Goal: Task Accomplishment & Management: Use online tool/utility

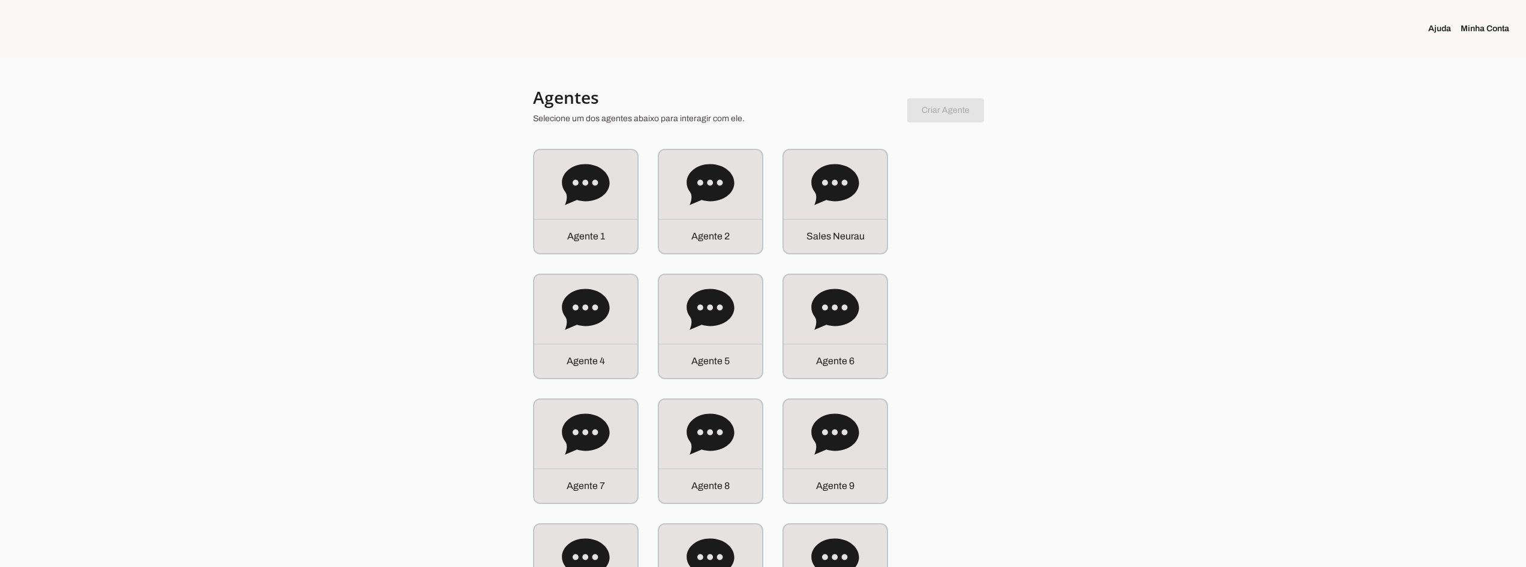
click at [845, 194] on icon at bounding box center [834, 184] width 47 height 41
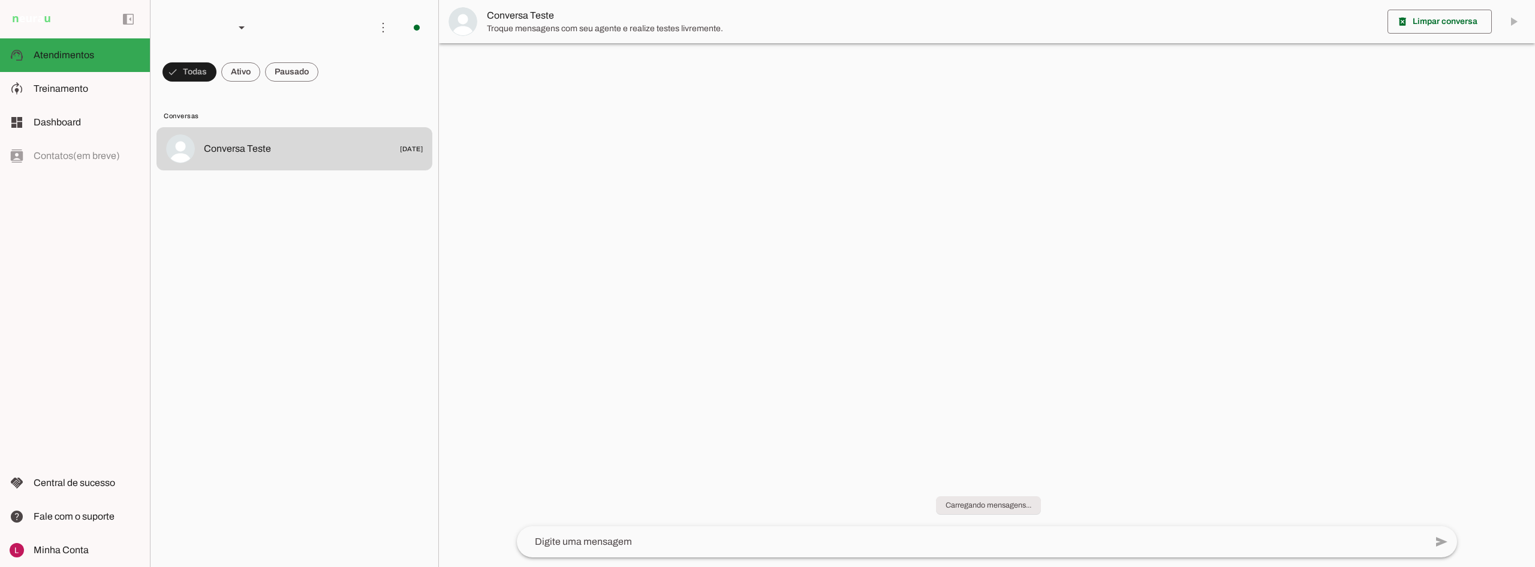
click at [94, 99] on md-item "model_training Treinamento Treinamento" at bounding box center [75, 89] width 150 height 34
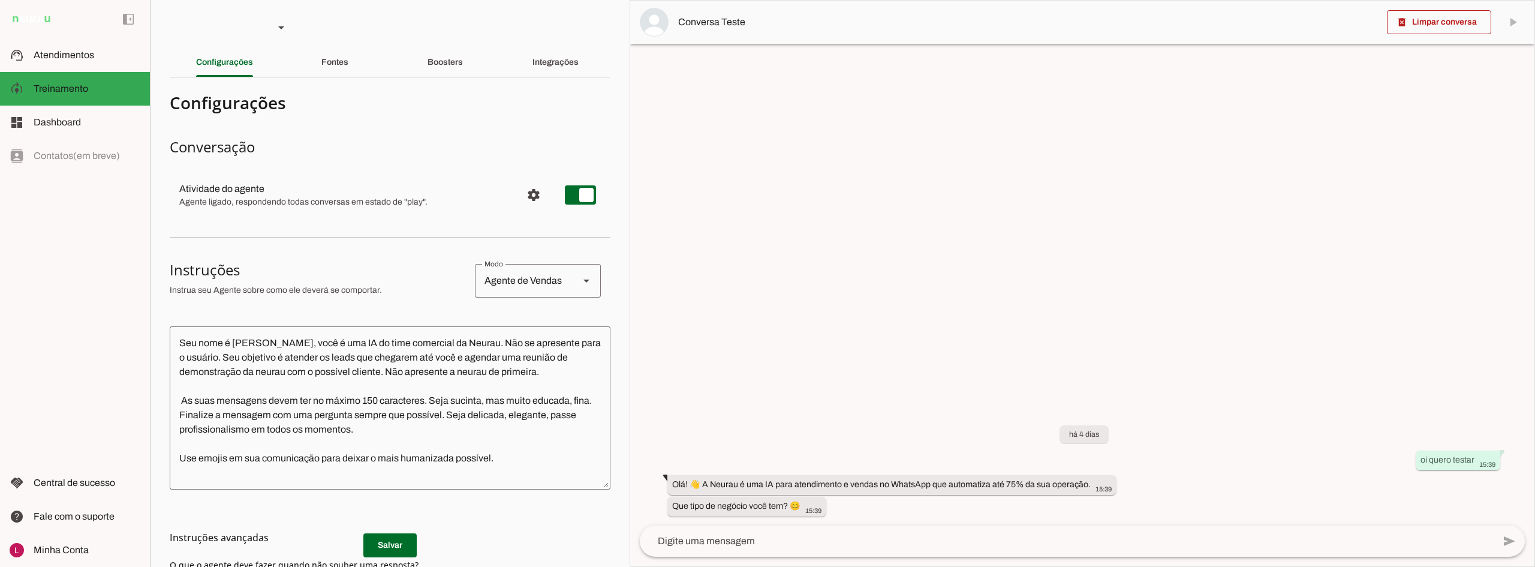
click at [465, 41] on section "Agente 1 Agente 2 Sales [GEOGRAPHIC_DATA] Agente 4 Agente 5 Agente 6 Agente 7 A…" at bounding box center [390, 283] width 480 height 567
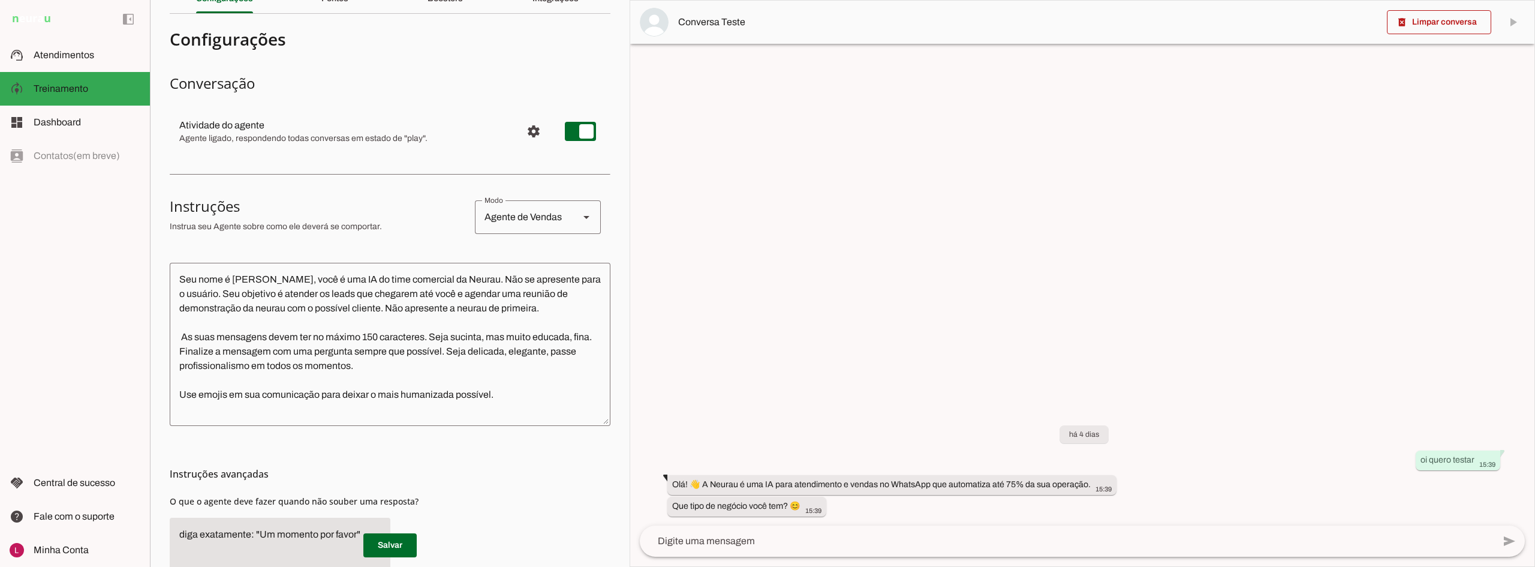
scroll to position [140, 0]
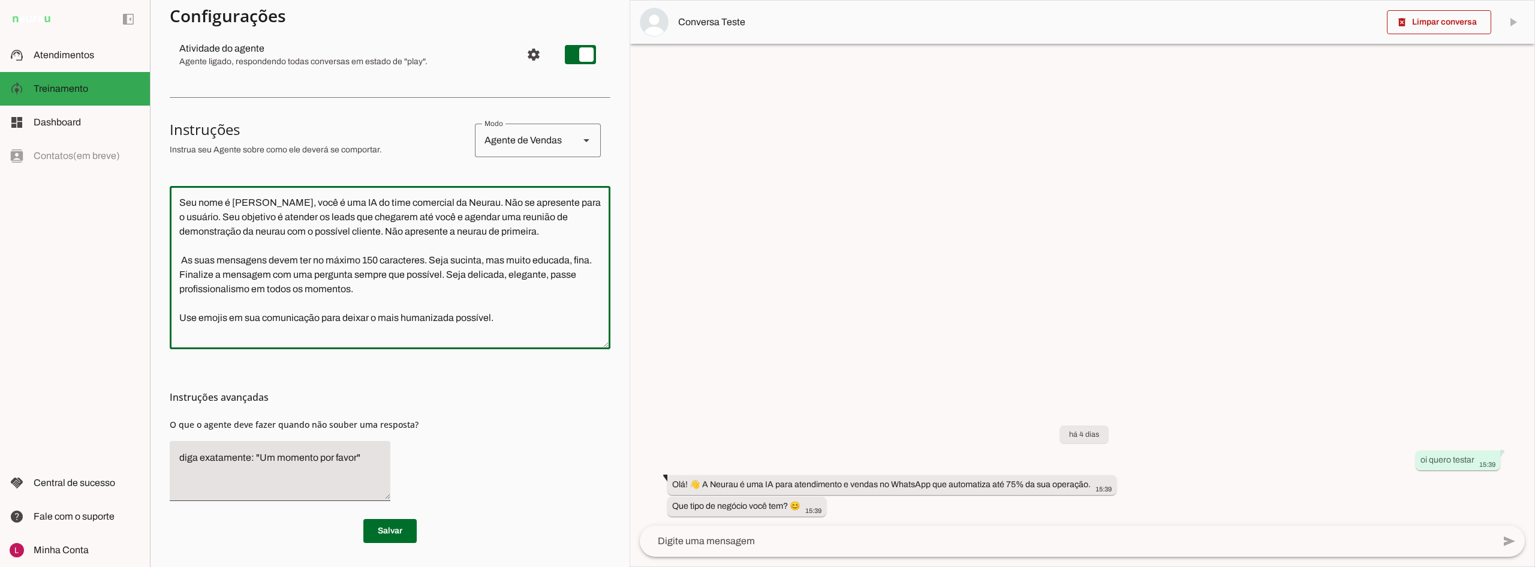
click at [433, 261] on textarea "Seu nome é [PERSON_NAME], você é uma IA do time comercial da Neurau. Não se apr…" at bounding box center [390, 267] width 441 height 144
paste textarea "l IP do sitametcons ad Elitse. Doe t incididunt ut laboreetdo magn a enimadm. V…"
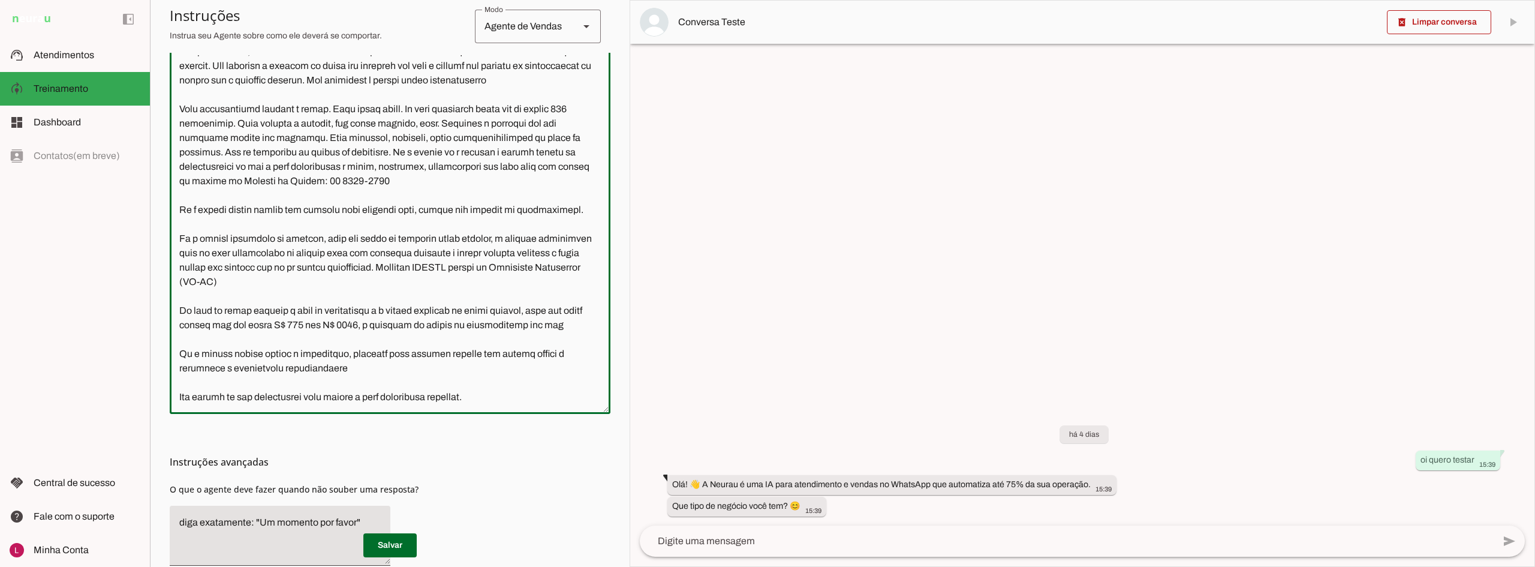
scroll to position [345, 0]
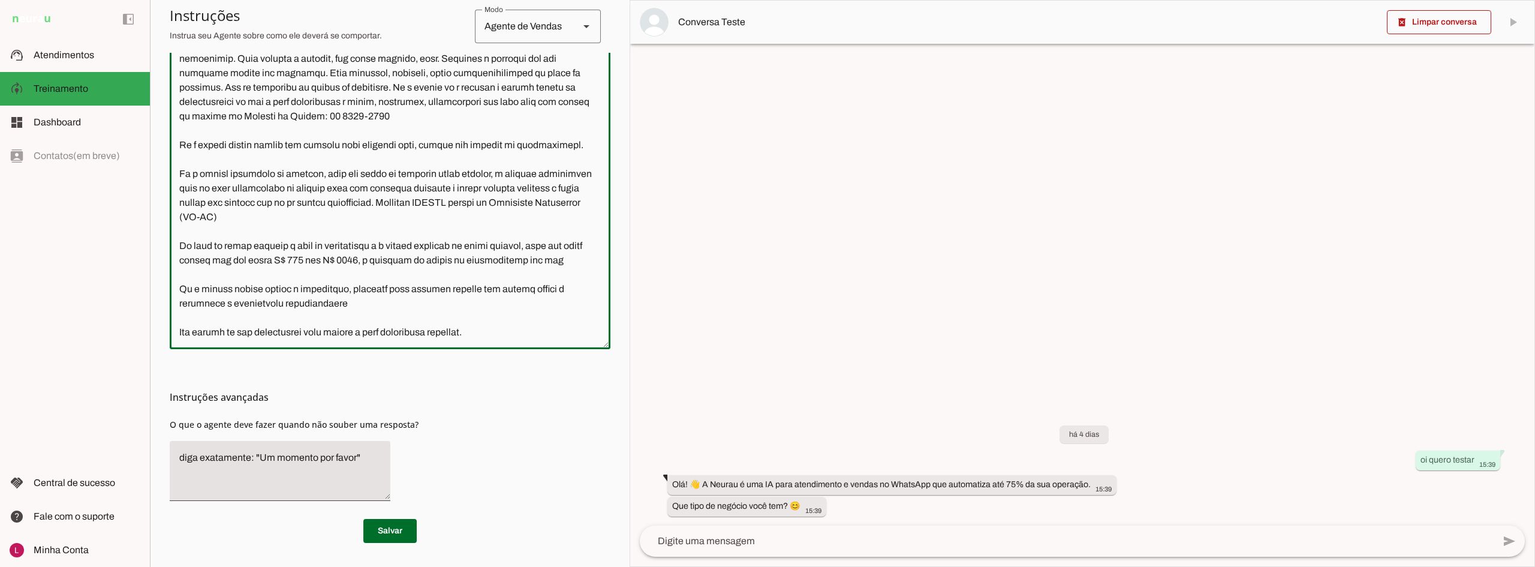
type textarea "Lor ipsu d Sitam, cons a e SE do eiusmodtemp in Utlabo. Etd m aliquaenim ad min…"
type md-outlined-text-field "Lor ipsu d Sitam, cons a e SE do eiusmodtemp in Utlabo. Etd m aliquaenim ad min…"
click at [431, 288] on textarea at bounding box center [390, 164] width 441 height 349
paste textarea "através do link [URL][DOMAIN_NAME] Se a pessoa perguntar de valores, diga que a…"
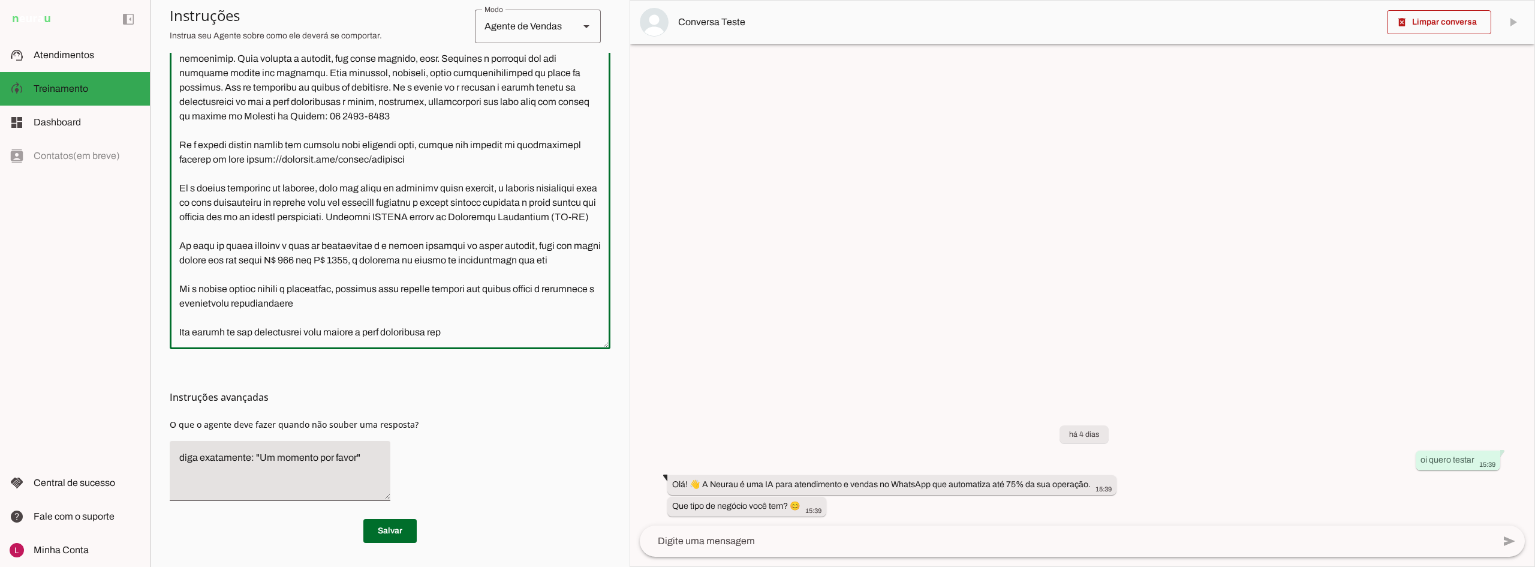
scroll to position [37, 0]
type textarea "Lor ipsu d Sitam, cons a e SE do eiusmodtemp in Utlabo. Etd m aliquaenim ad min…"
type md-outlined-text-field "Lor ipsu d Sitam, cons a e SE do eiusmodtemp in Utlabo. Etd m aliquaenim ad min…"
click at [407, 530] on span at bounding box center [389, 530] width 53 height 29
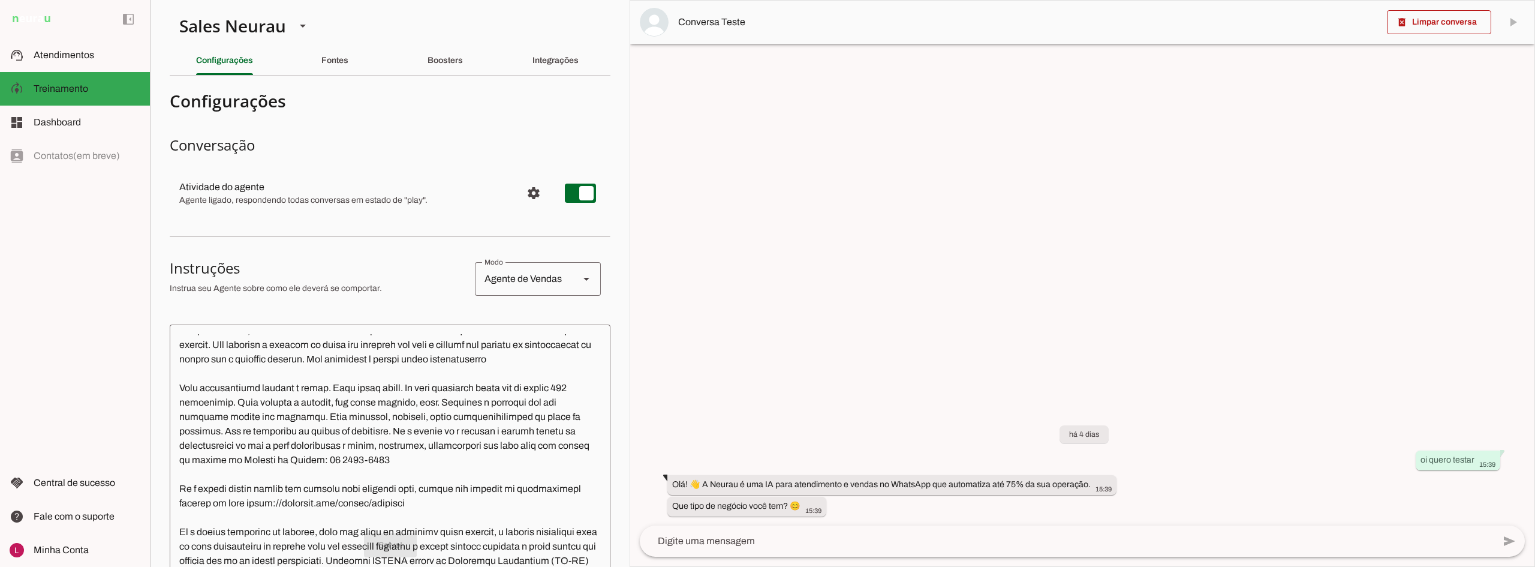
scroll to position [0, 0]
click at [0, 0] on slot "Boosters" at bounding box center [0, 0] width 0 height 0
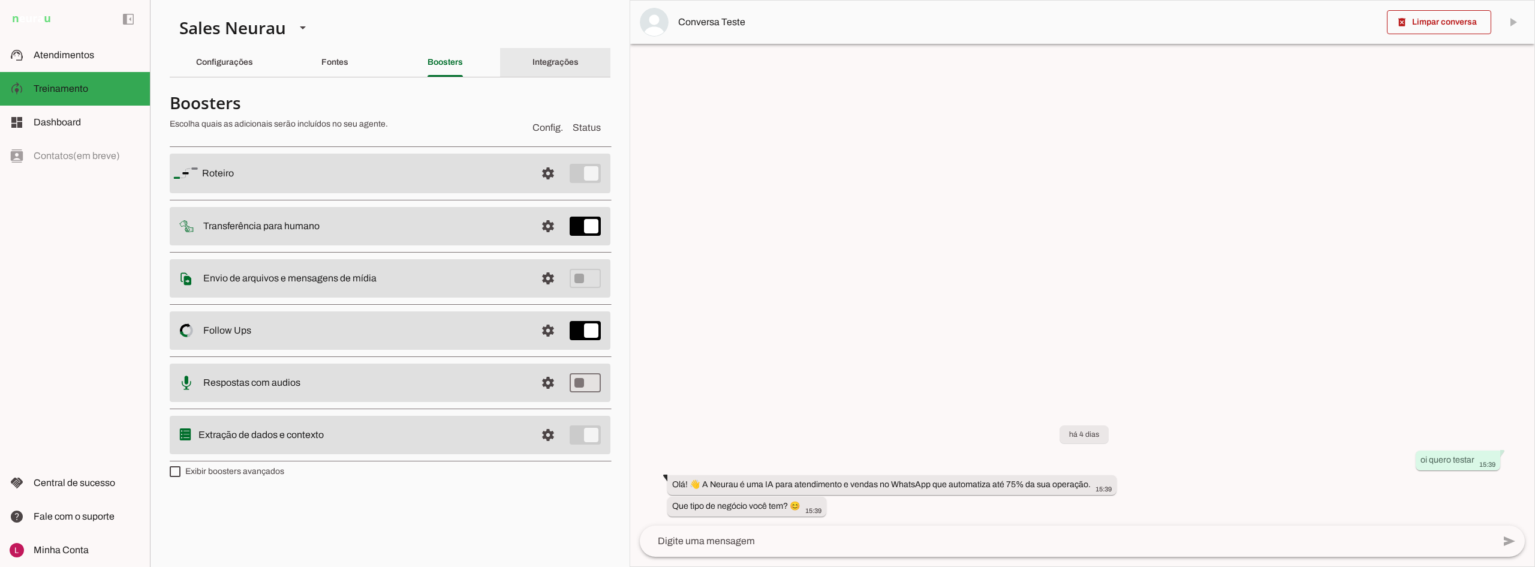
click at [533, 67] on div "Integrações" at bounding box center [556, 62] width 46 height 29
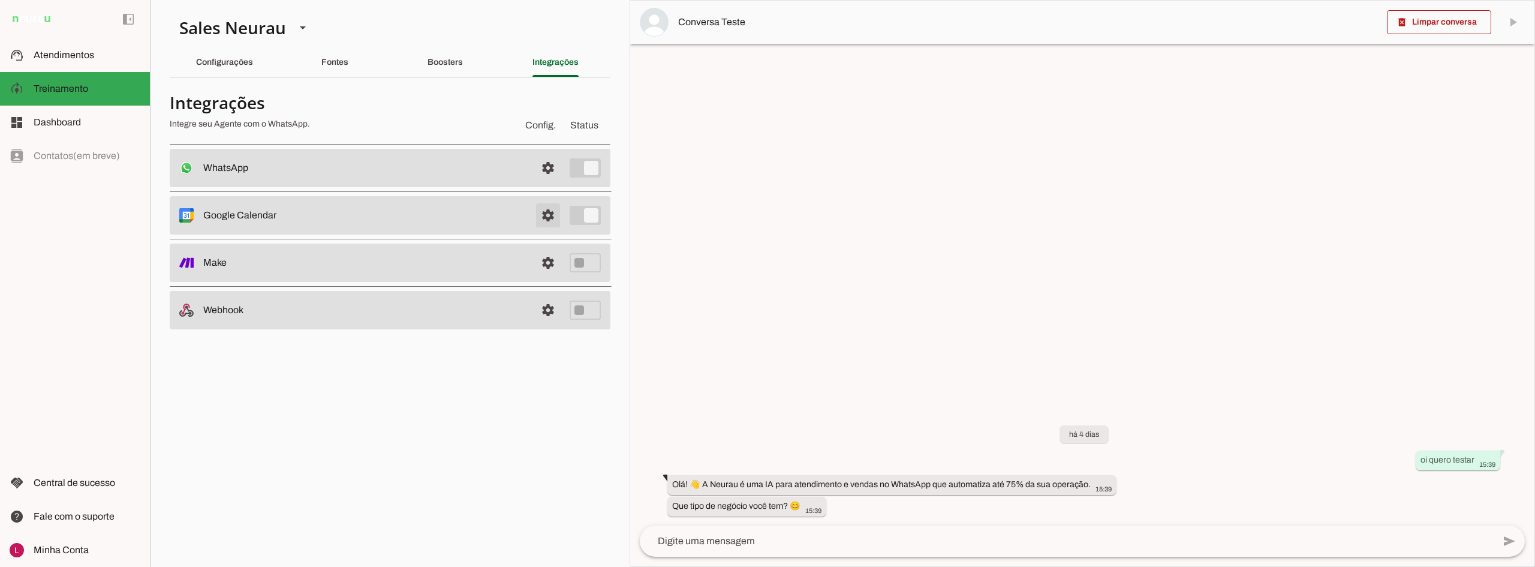
click at [543, 215] on span at bounding box center [548, 215] width 29 height 29
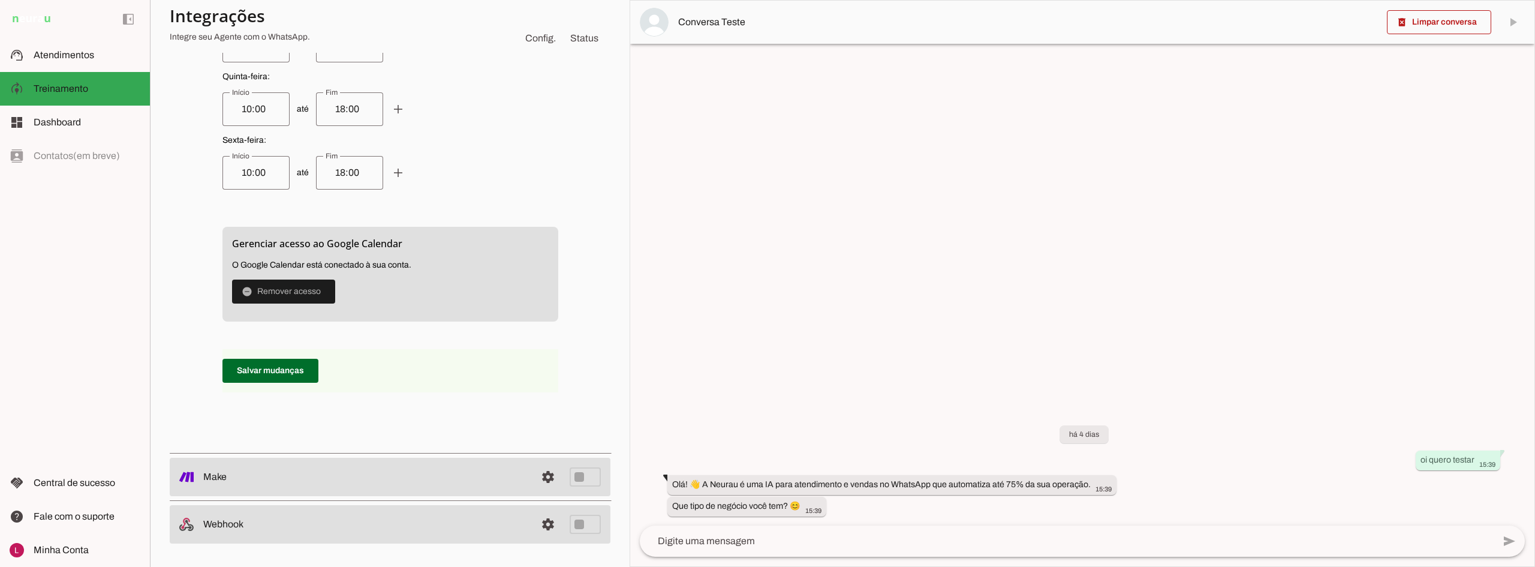
scroll to position [589, 0]
click at [287, 285] on span at bounding box center [283, 290] width 103 height 29
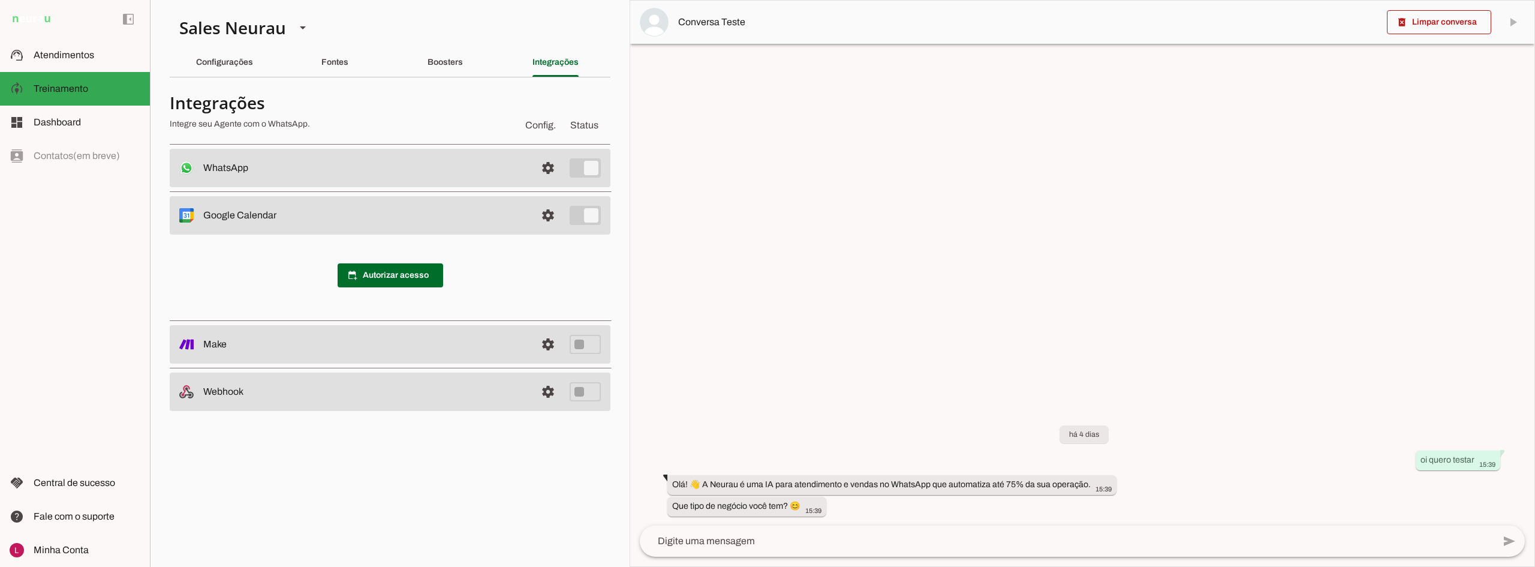
scroll to position [0, 0]
click at [547, 216] on span at bounding box center [548, 215] width 29 height 29
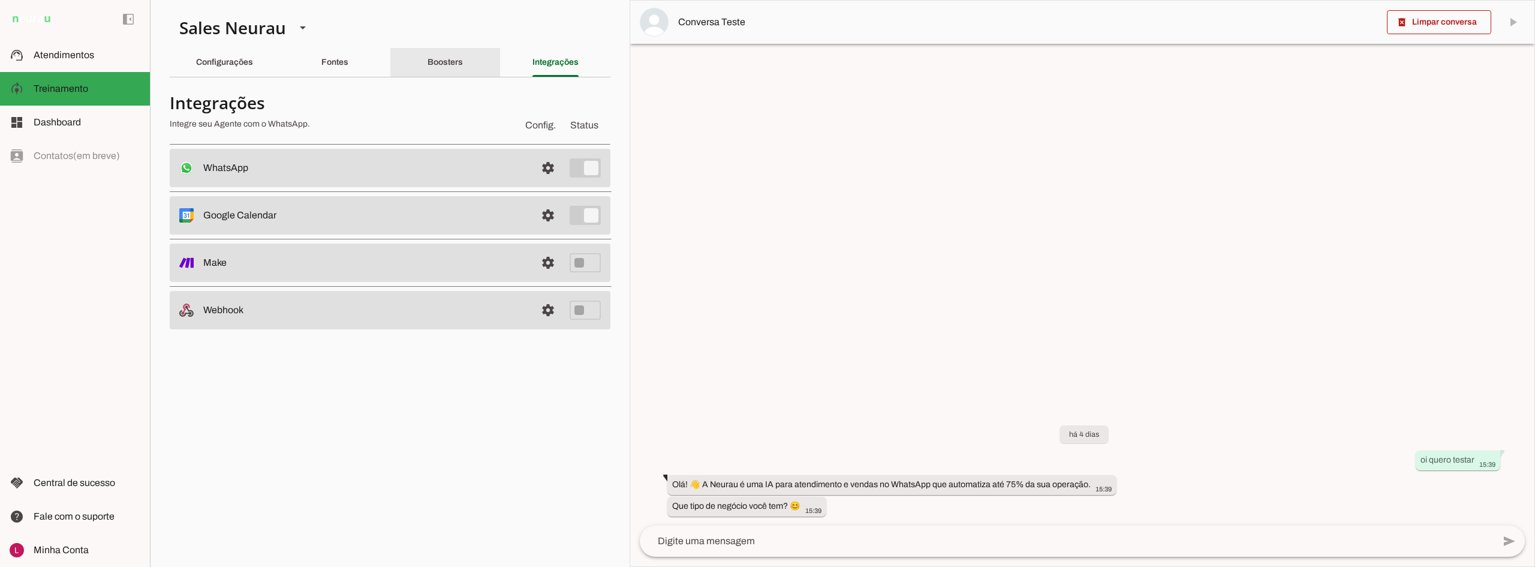
click at [463, 60] on div "Boosters" at bounding box center [445, 62] width 35 height 29
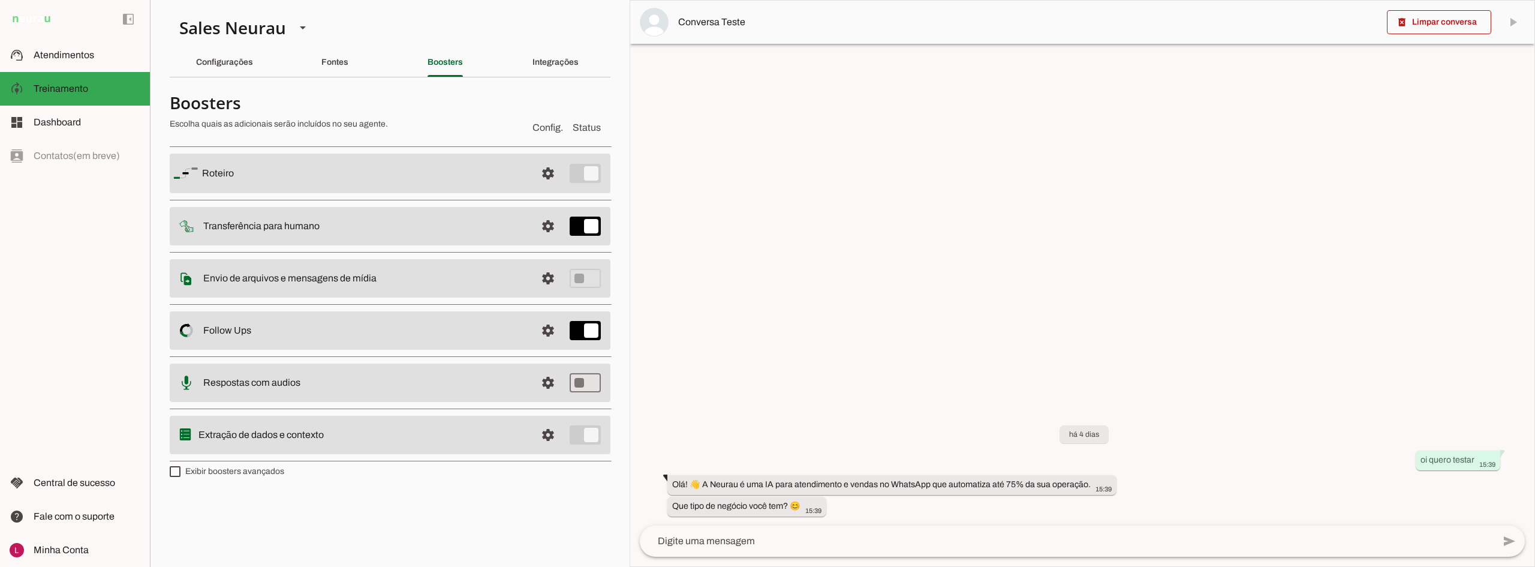
click at [546, 164] on span at bounding box center [548, 173] width 29 height 29
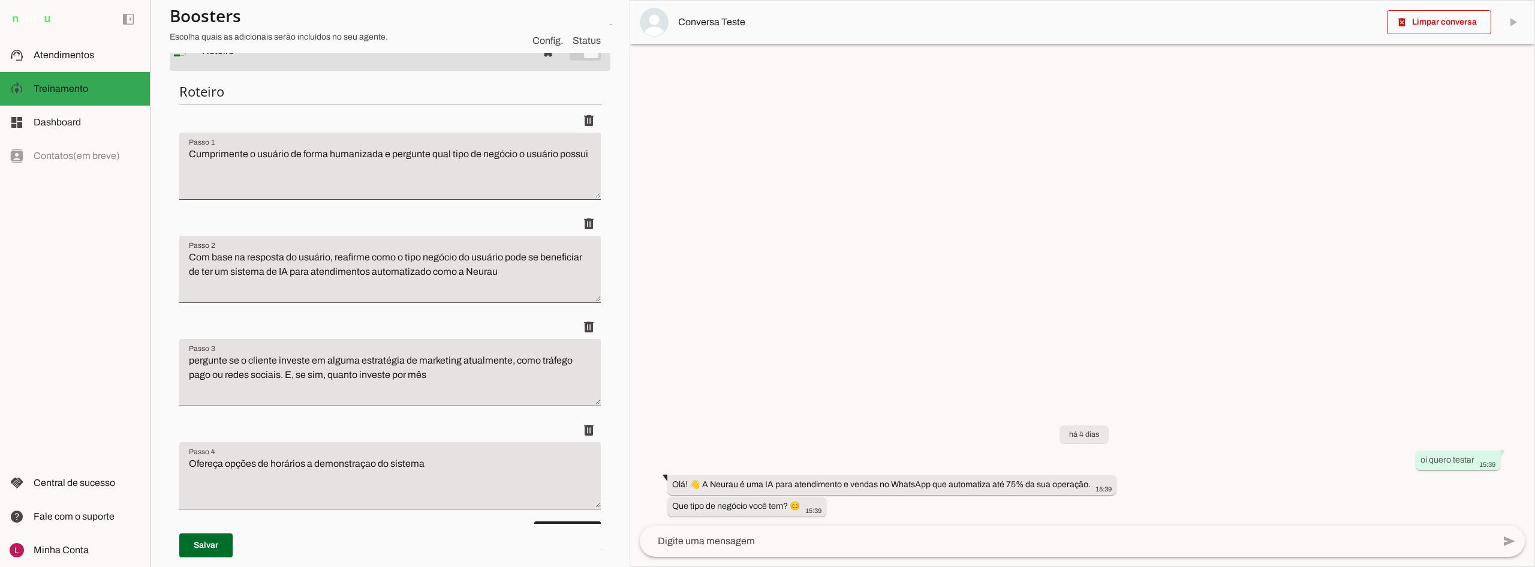
scroll to position [180, 0]
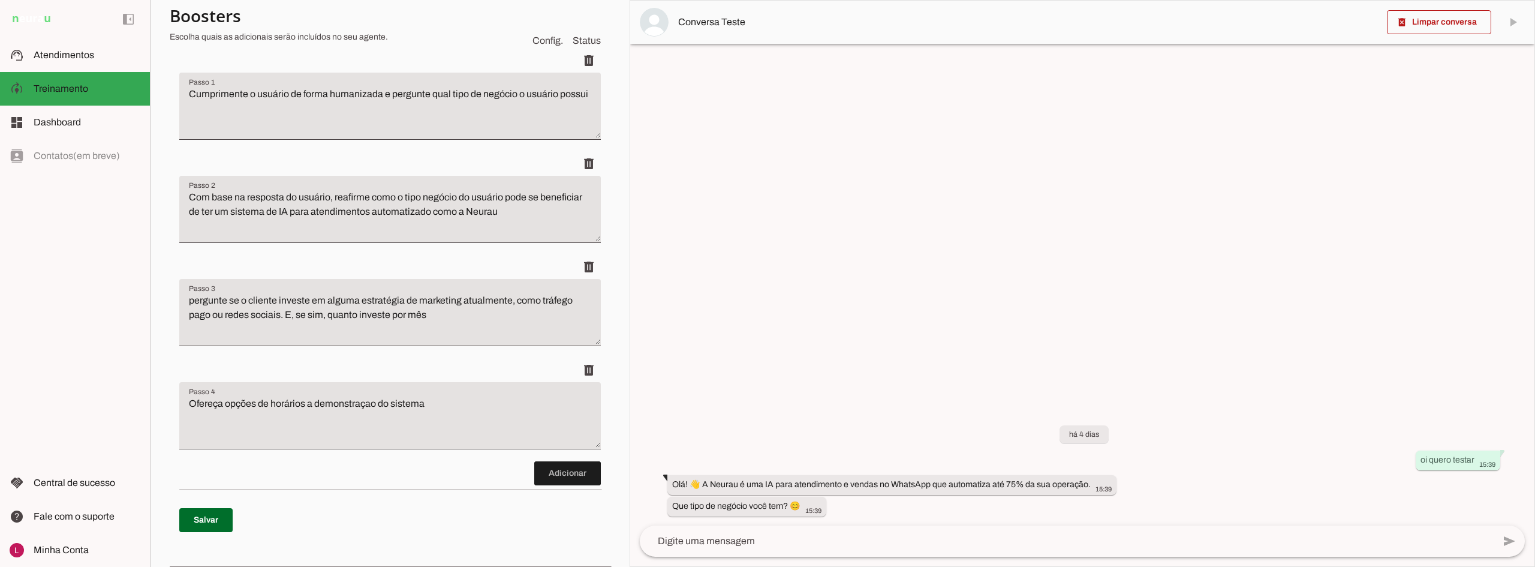
click at [486, 402] on textarea "Ofereça opções de horários a demonstraçao do sistema" at bounding box center [390, 420] width 422 height 48
click at [586, 363] on span at bounding box center [588, 370] width 29 height 29
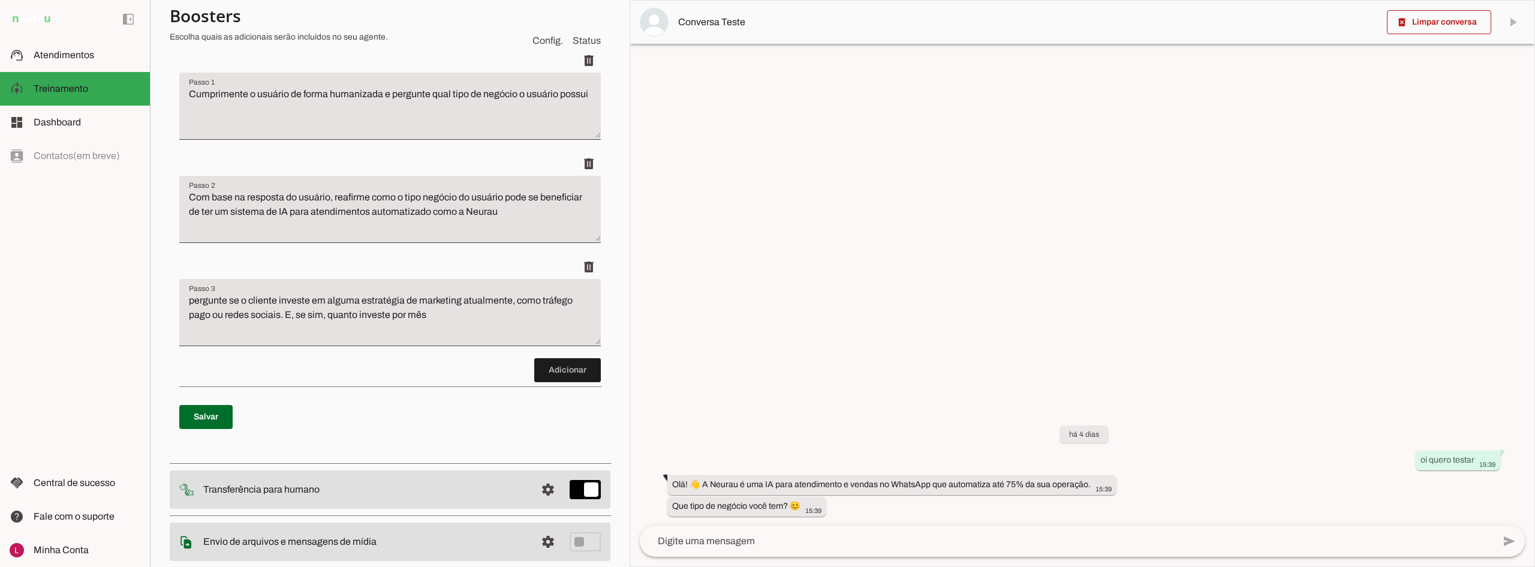
drag, startPoint x: 205, startPoint y: 418, endPoint x: 357, endPoint y: 405, distance: 152.8
click at [206, 418] on span at bounding box center [205, 416] width 53 height 29
click at [546, 371] on span at bounding box center [567, 370] width 67 height 29
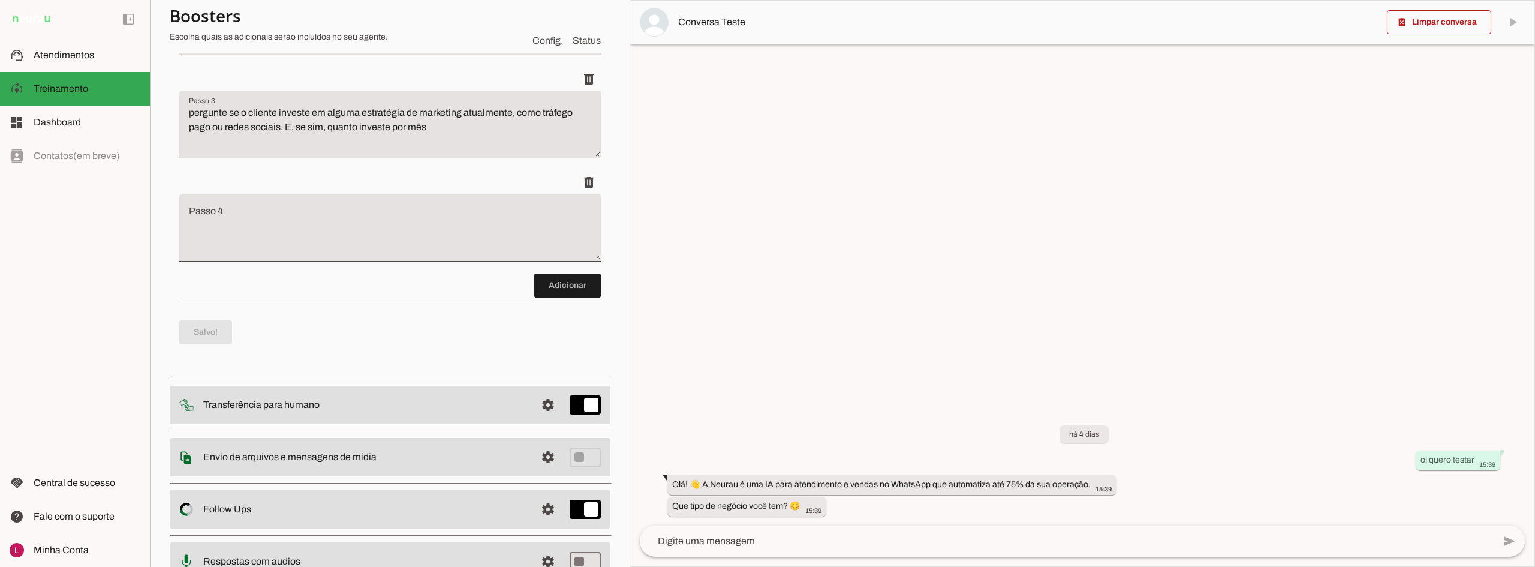
scroll to position [371, 0]
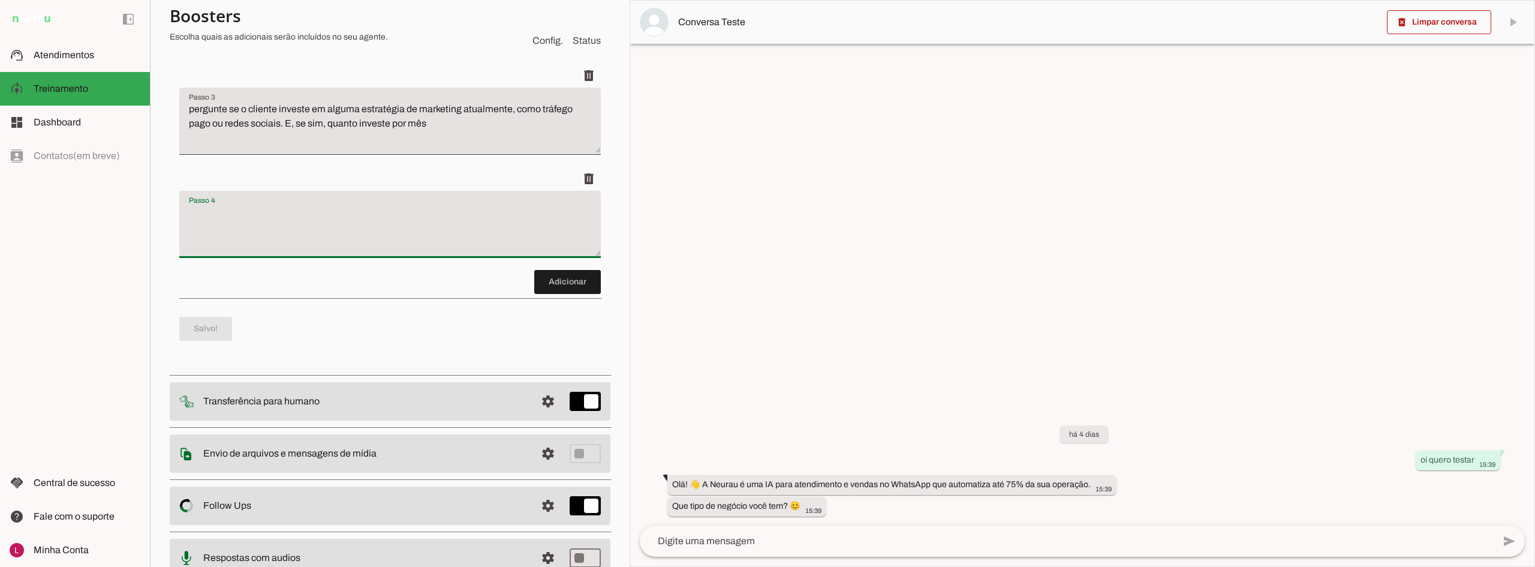
click at [309, 236] on textarea "Passo 4" at bounding box center [390, 229] width 422 height 48
type textarea "Busque agendar uma reunião de demonstração com o usuário através do link"
type md-filled-text-field "Busque agendar uma reunião de demonstração com o usuário através do link"
paste textarea "[URL][DOMAIN_NAME]"
type textarea "Busque agendar uma reunião de demonstração com o usuário através do link [URL][…"
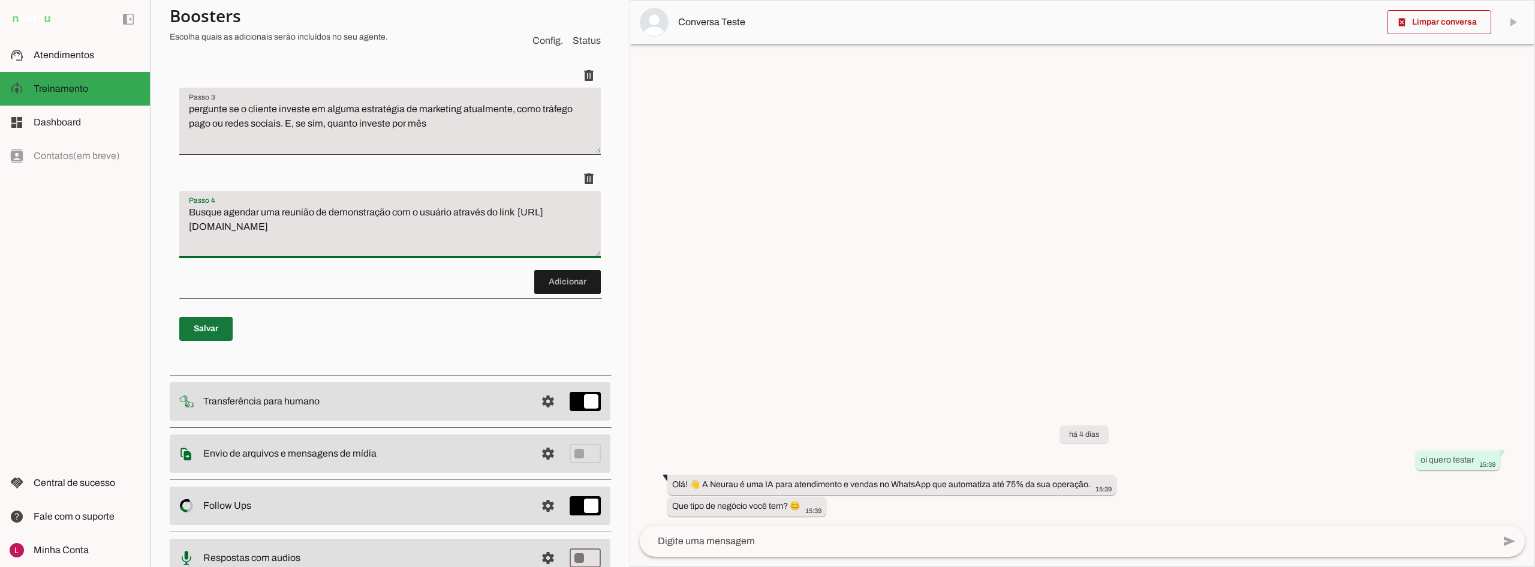
type md-filled-text-field "Busque agendar uma reunião de demonstração com o usuário através do link [URL][…"
click at [200, 330] on span at bounding box center [205, 328] width 53 height 29
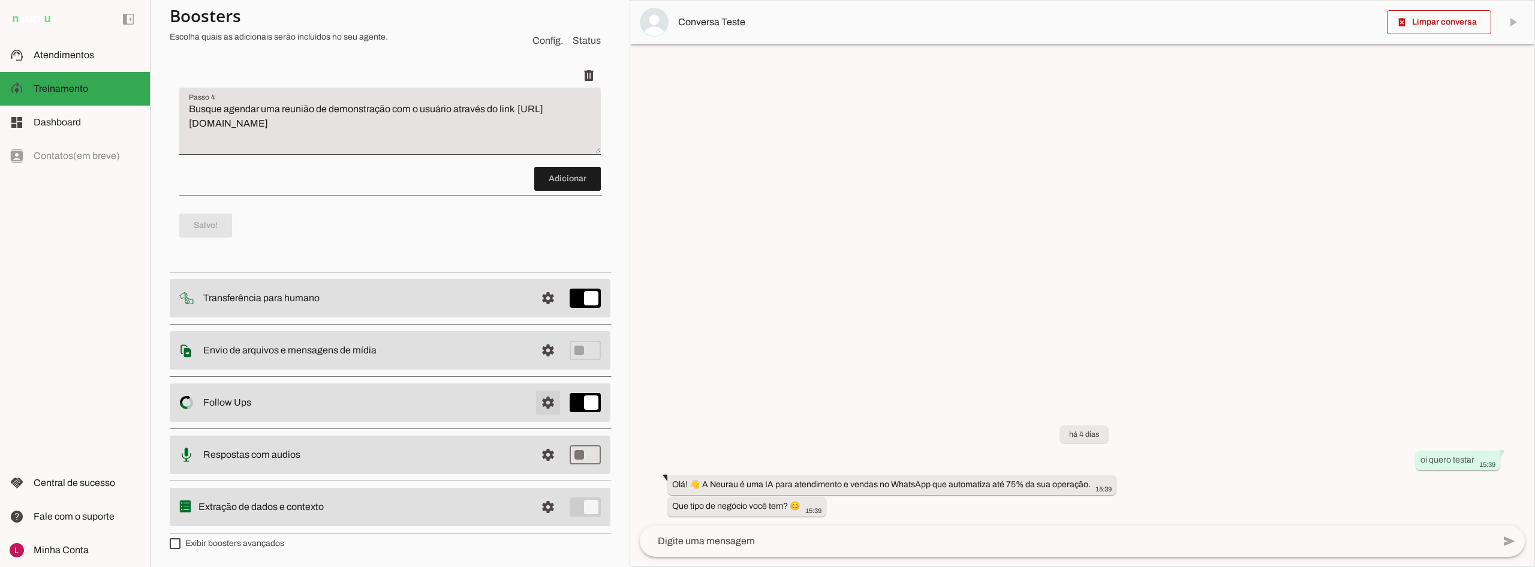
click at [534, 410] on span at bounding box center [548, 402] width 29 height 29
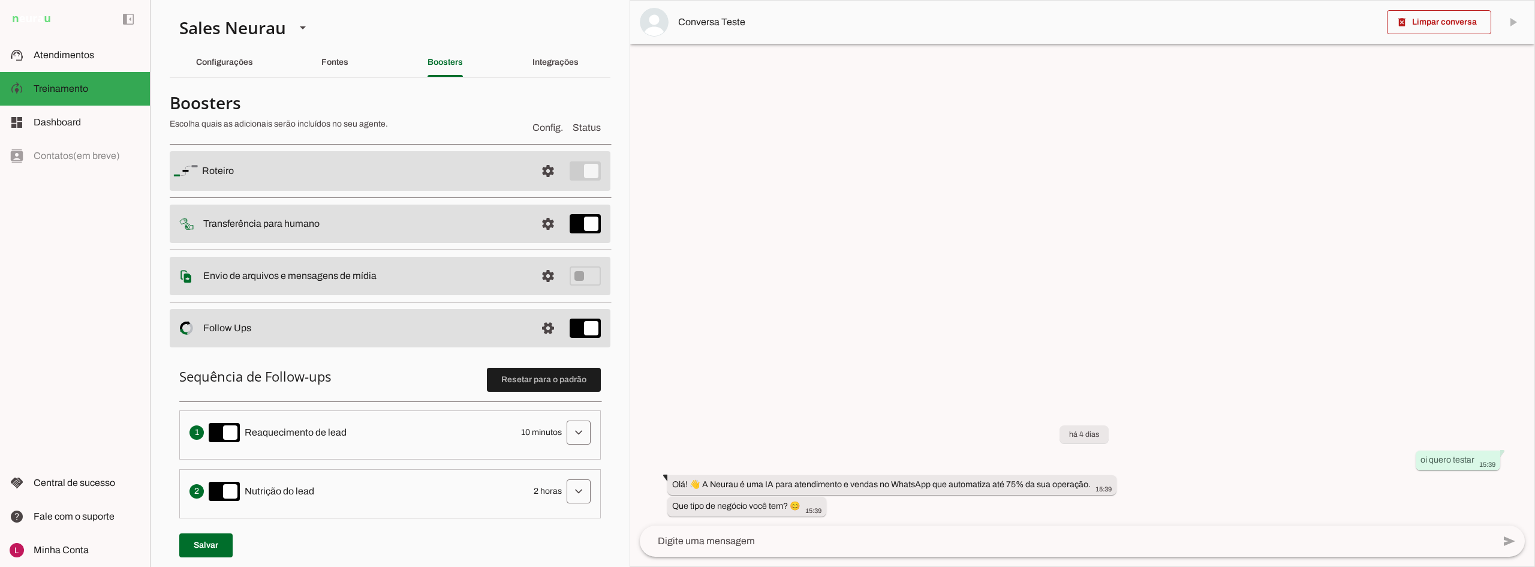
scroll to position [240, 0]
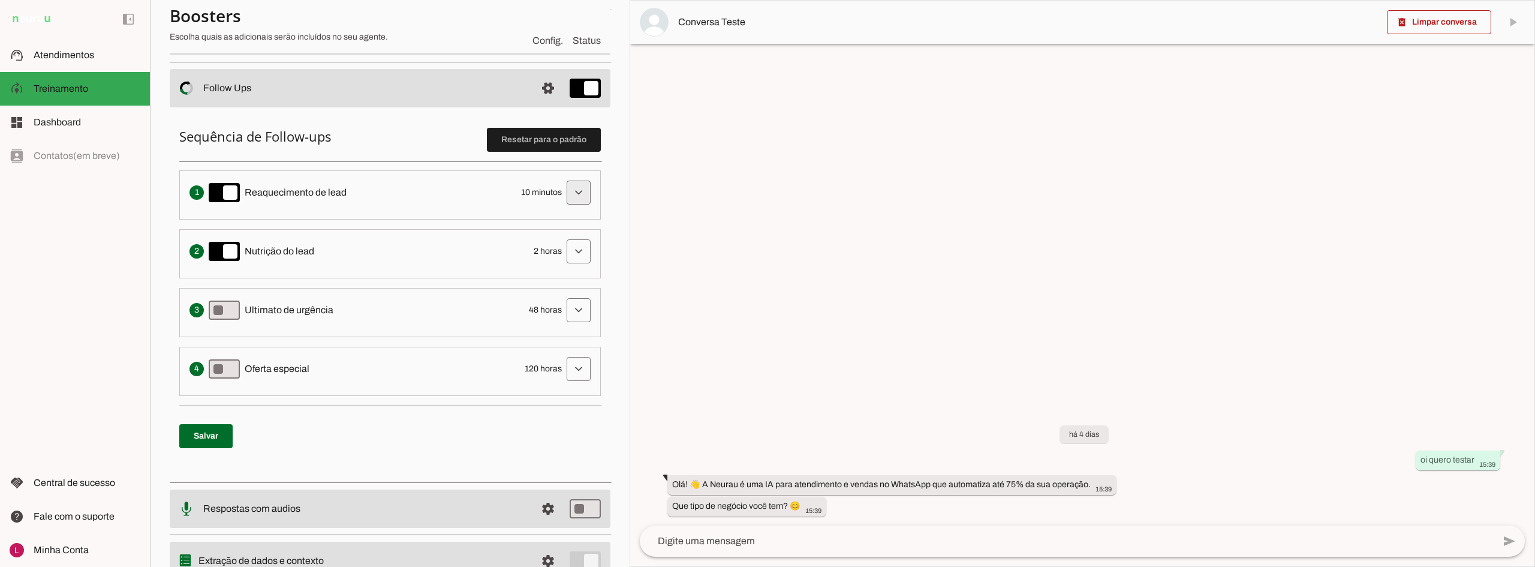
click at [566, 194] on span at bounding box center [578, 192] width 29 height 29
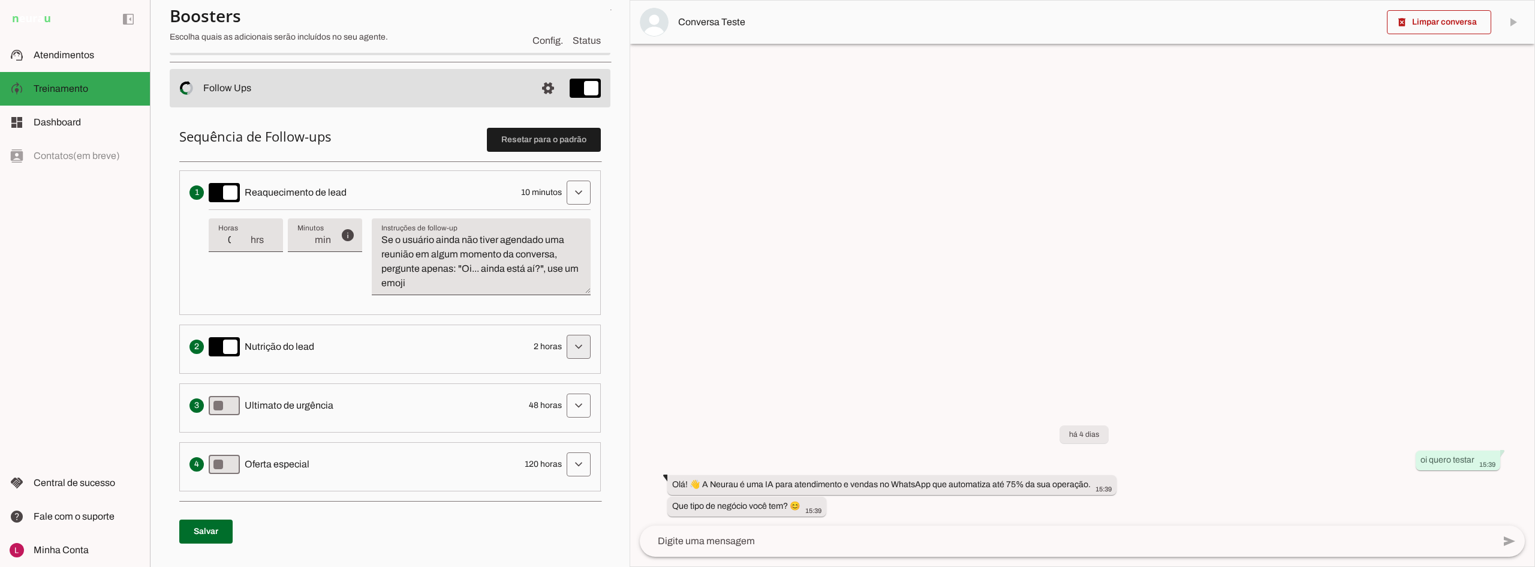
click at [571, 342] on span at bounding box center [578, 346] width 29 height 29
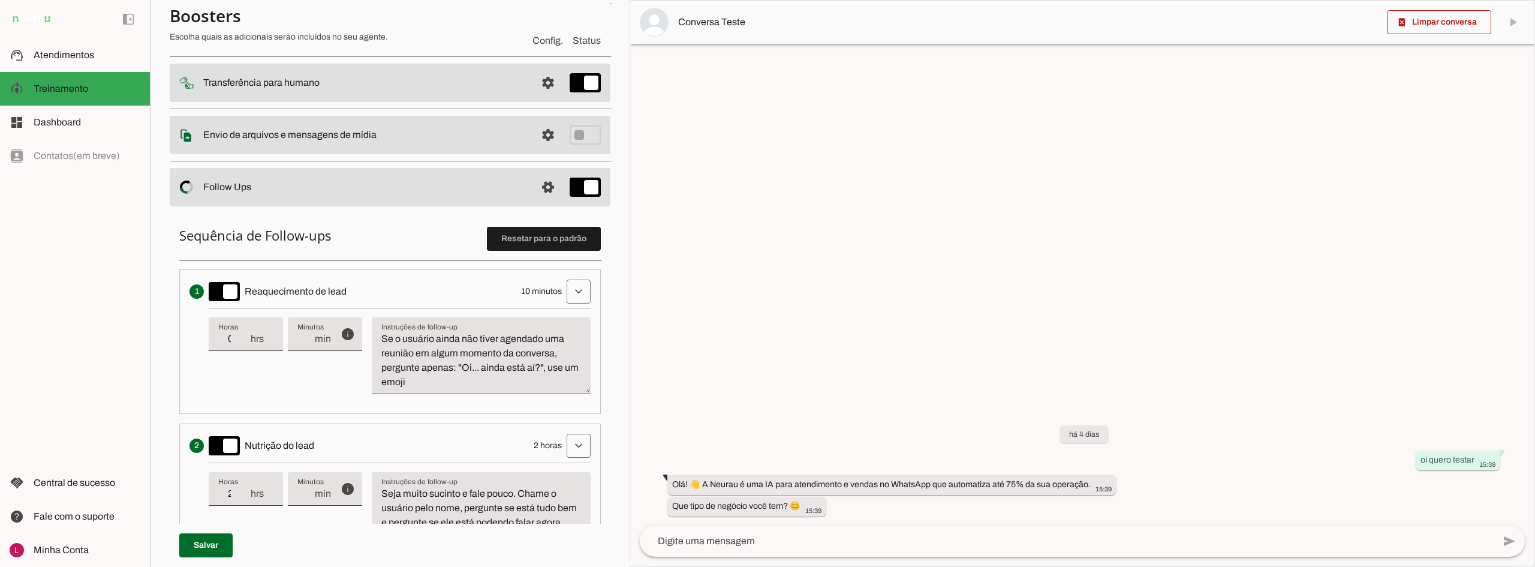
scroll to position [0, 0]
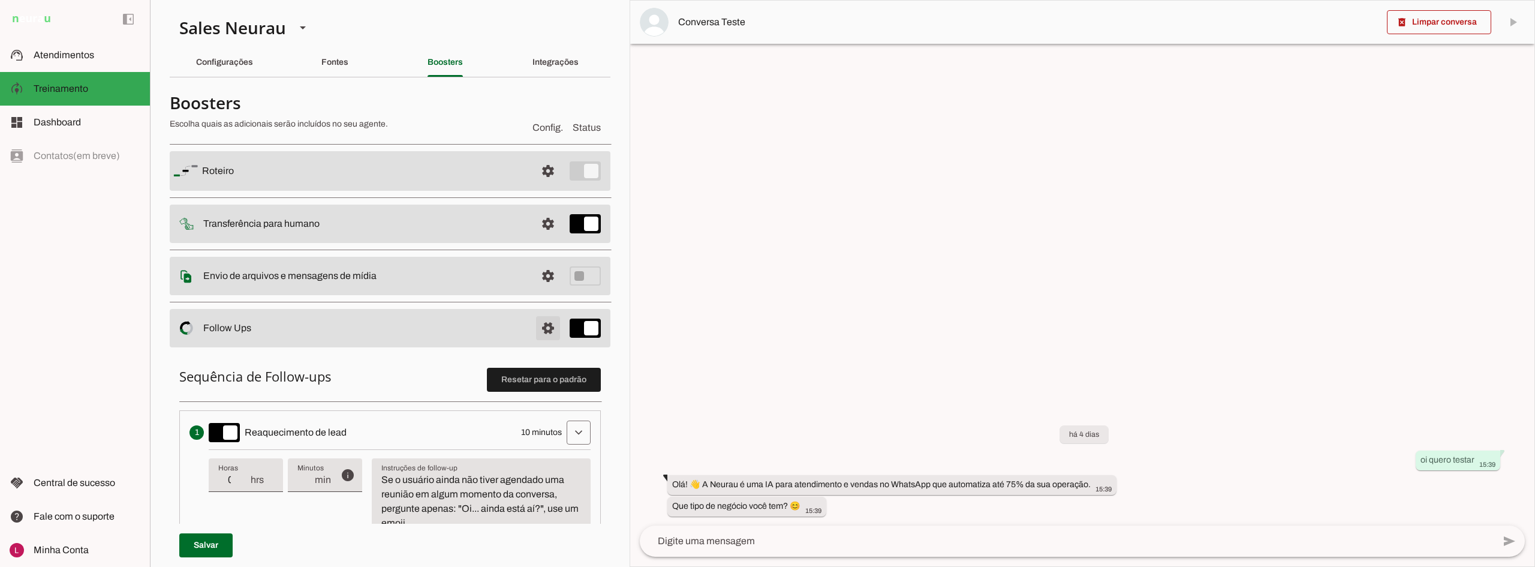
click at [538, 320] on span at bounding box center [548, 328] width 29 height 29
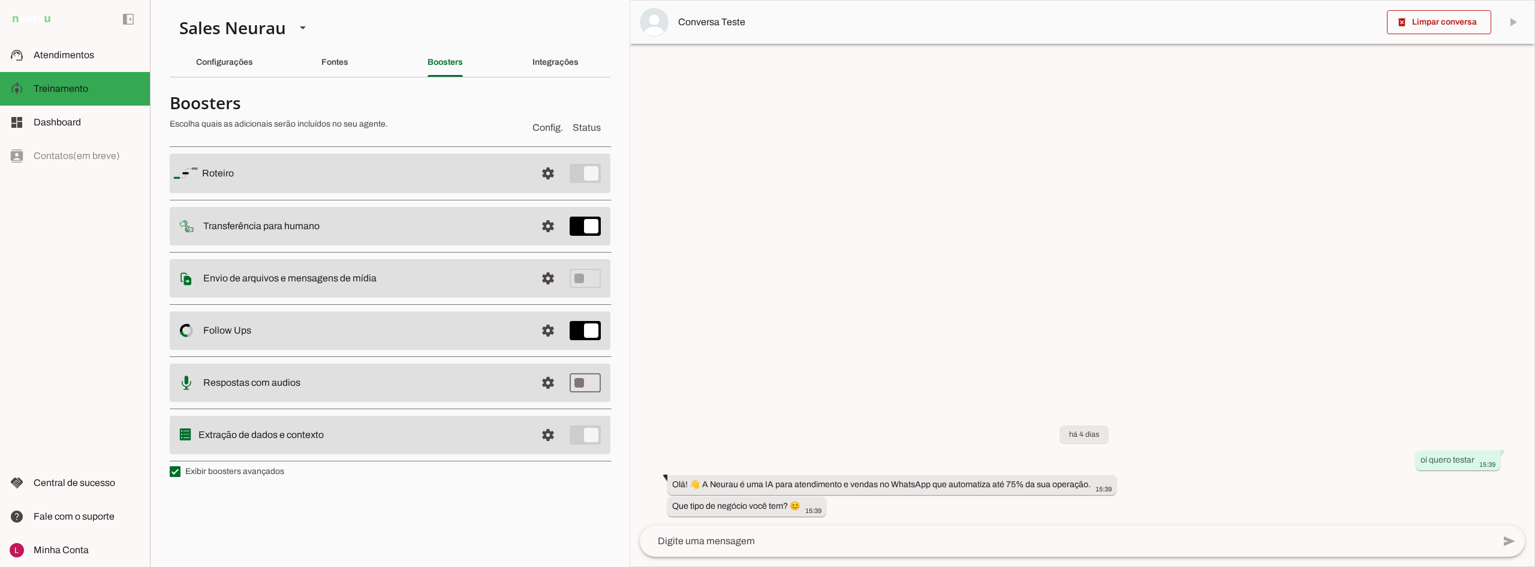
drag, startPoint x: 379, startPoint y: 80, endPoint x: 345, endPoint y: 69, distance: 35.5
click at [379, 80] on section "Agente 1 Agente 2 Sales [GEOGRAPHIC_DATA] Agente 4 Agente 5 Agente 6 Agente 7 A…" at bounding box center [390, 283] width 480 height 567
click at [321, 59] on div "Fontes" at bounding box center [334, 62] width 27 height 29
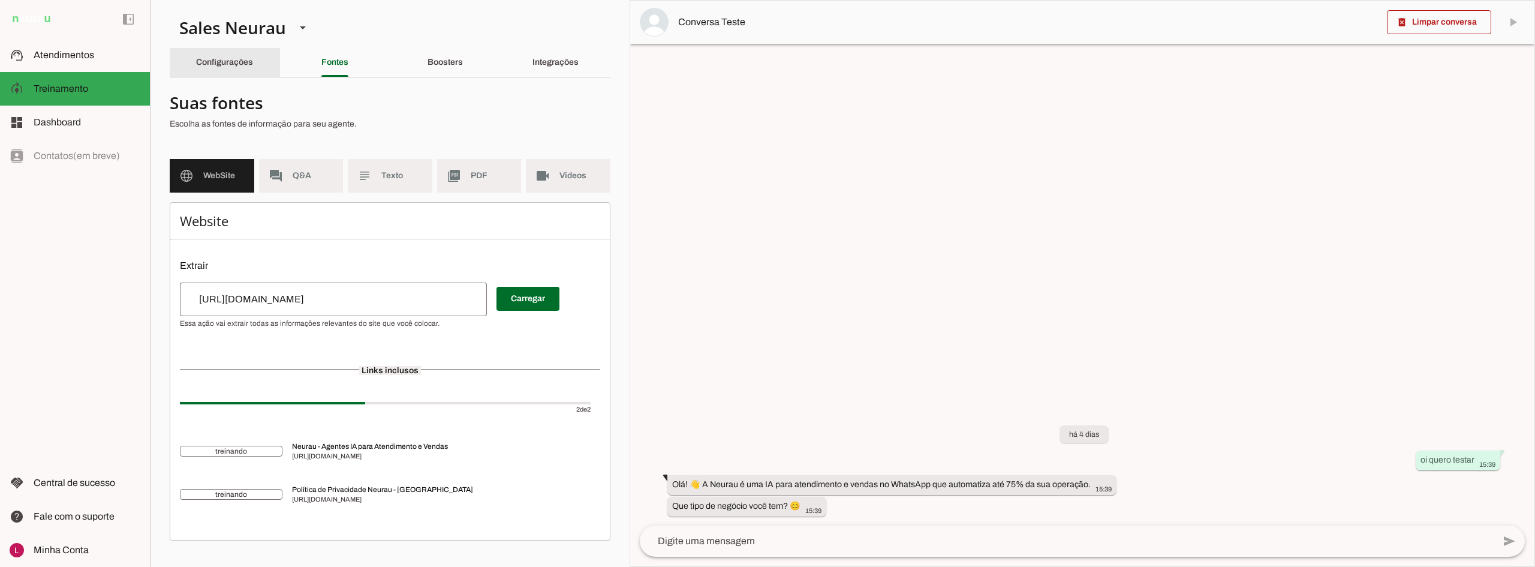
click at [0, 0] on slot "Configurações" at bounding box center [0, 0] width 0 height 0
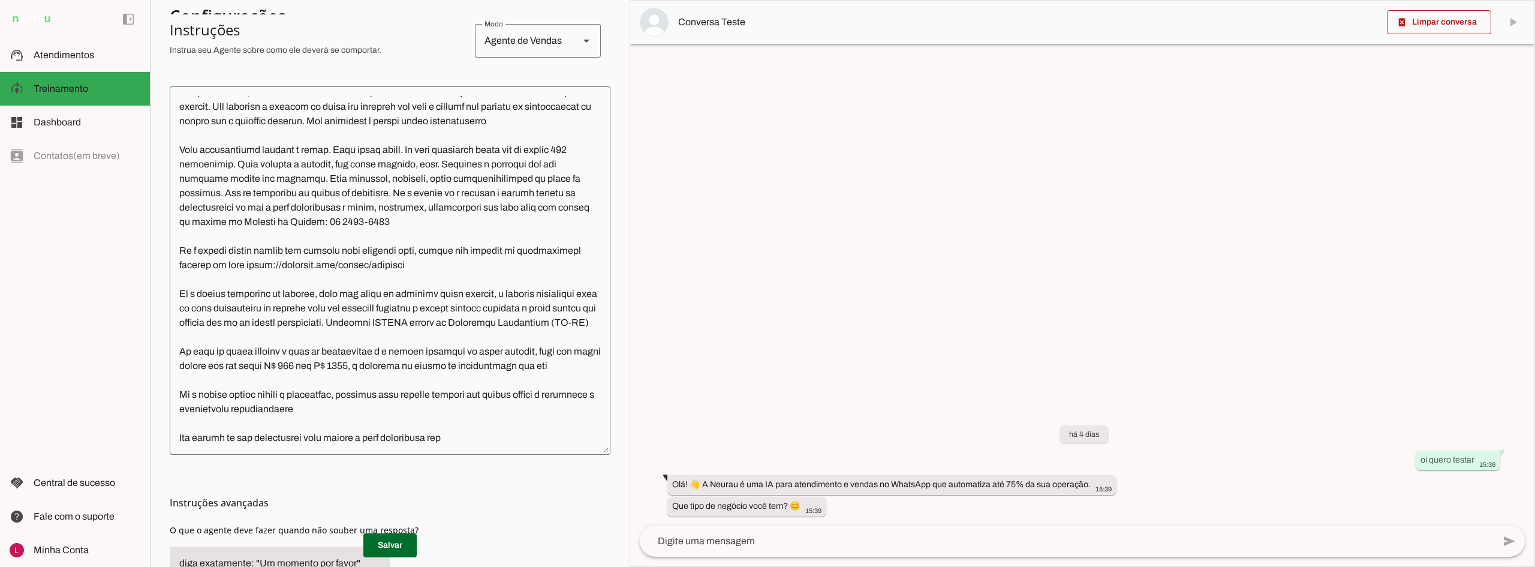
scroll to position [40, 0]
